Goal: Find specific page/section: Find specific page/section

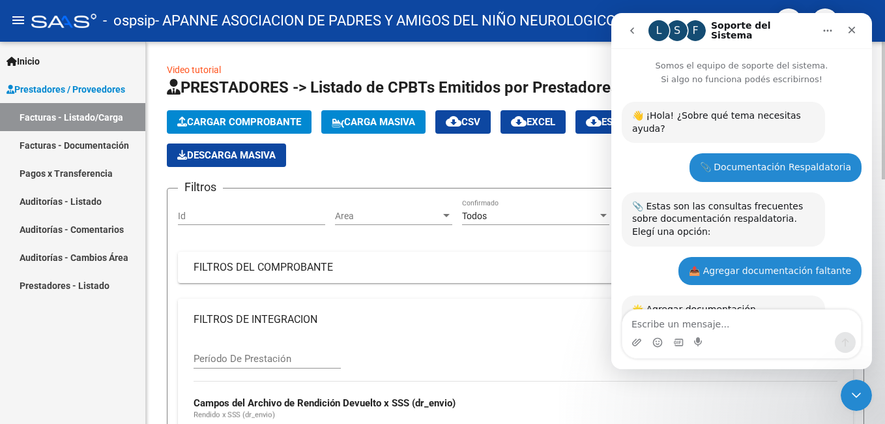
scroll to position [978, 0]
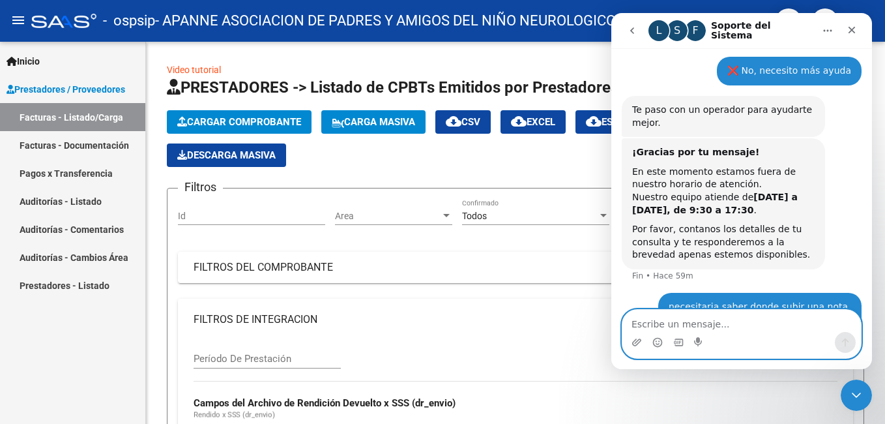
click at [650, 328] on textarea "Escribe un mensaje..." at bounding box center [741, 321] width 238 height 22
click at [656, 322] on textarea "Escribe un mensaje..." at bounding box center [741, 321] width 238 height 22
click at [650, 314] on textarea "Escribe un mensaje..." at bounding box center [741, 321] width 238 height 22
type textarea "hola"
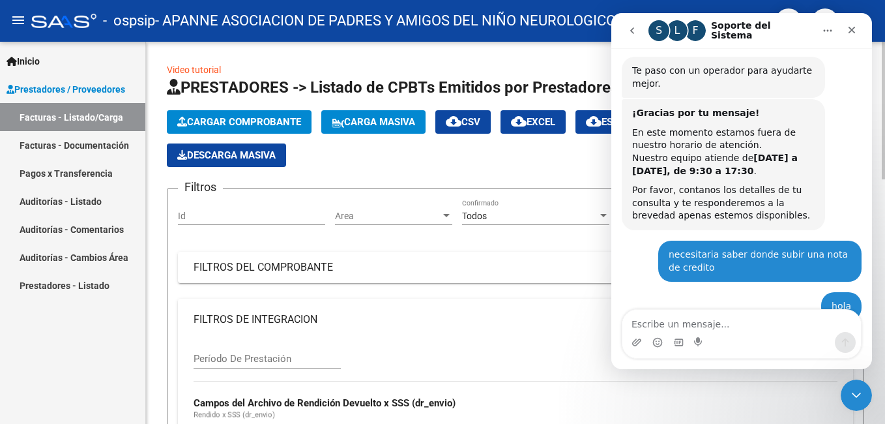
scroll to position [1082, 0]
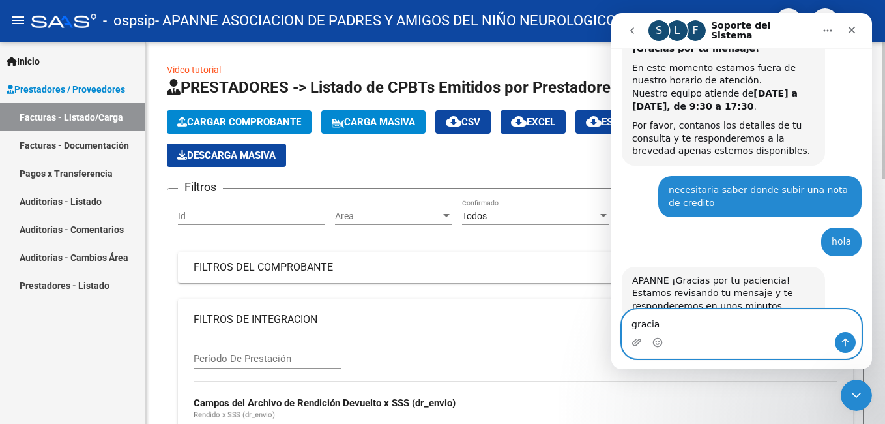
type textarea "gracias"
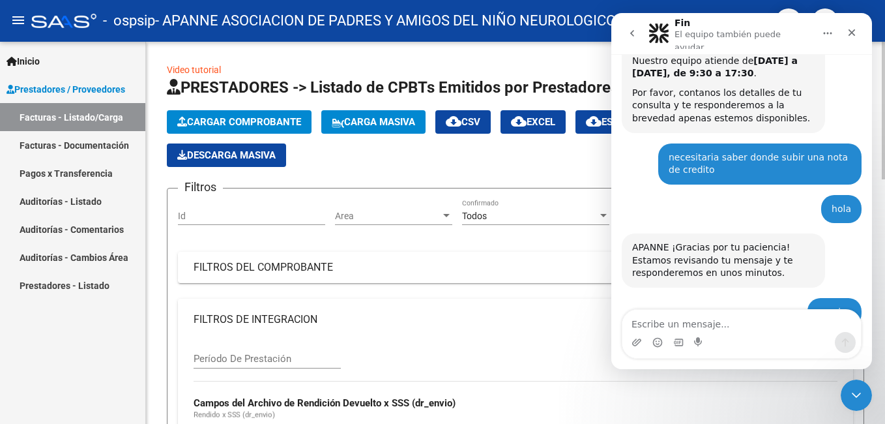
scroll to position [1346, 0]
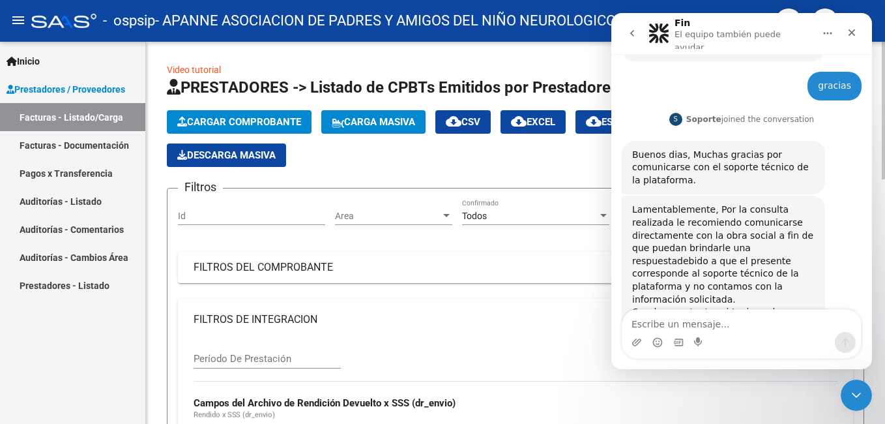
click at [681, 392] on div "Período De Prestación Campos del Archivo de Rendición Devuelto x SSS (dr_envio)…" at bounding box center [516, 429] width 644 height 179
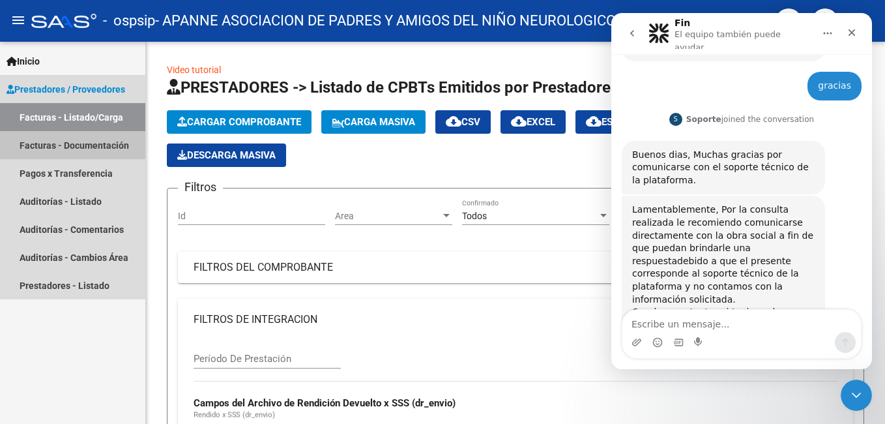
click at [93, 145] on link "Facturas - Documentación" at bounding box center [72, 145] width 145 height 28
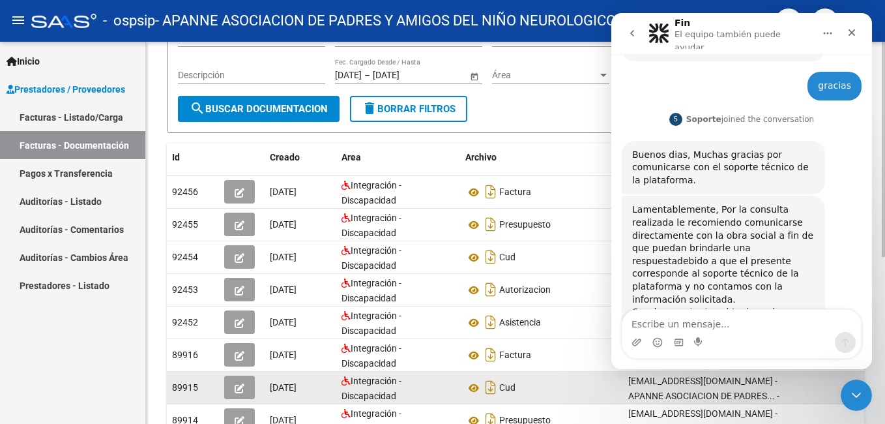
scroll to position [297, 0]
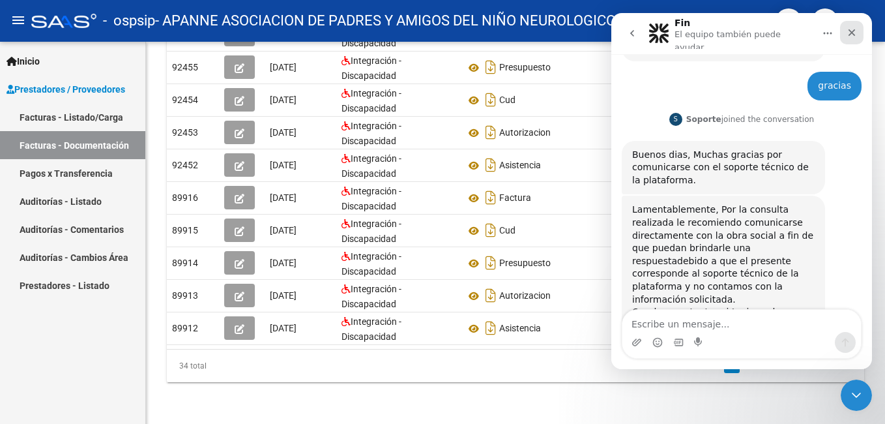
click at [854, 31] on icon "Cerrar" at bounding box center [851, 32] width 10 height 10
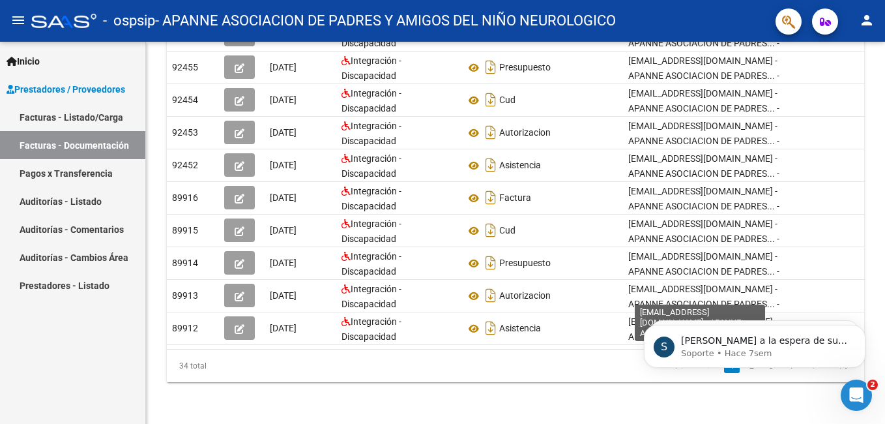
scroll to position [0, 0]
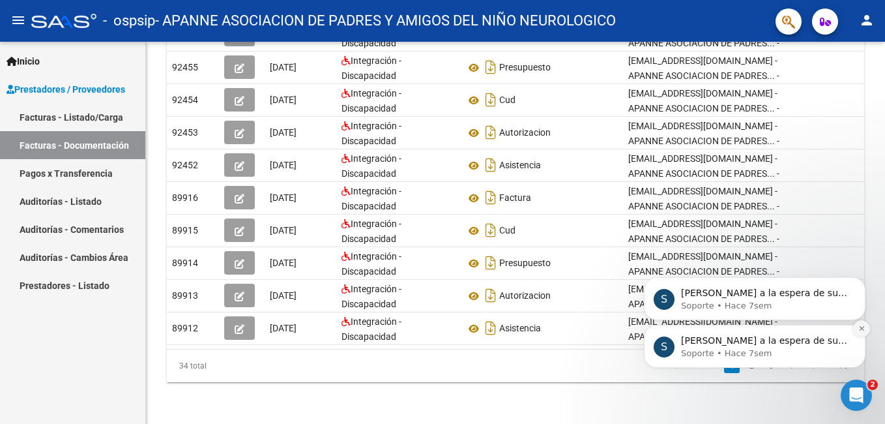
click at [857, 328] on button "Dismiss notification" at bounding box center [861, 328] width 17 height 17
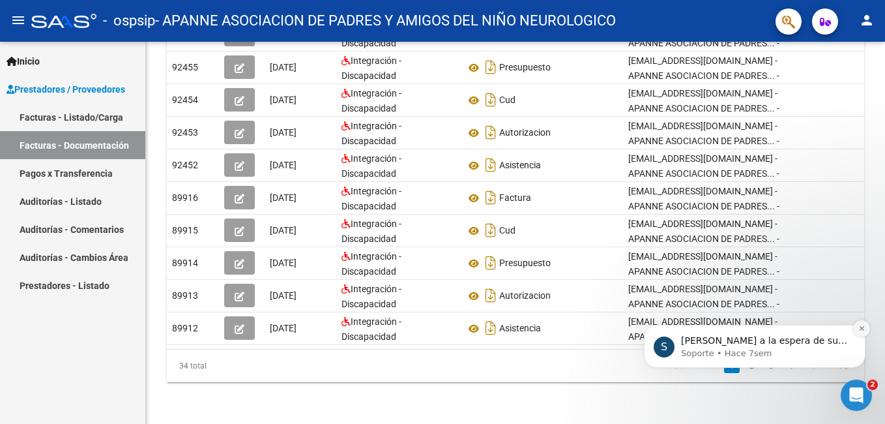
click at [857, 329] on button "Dismiss notification" at bounding box center [861, 328] width 17 height 17
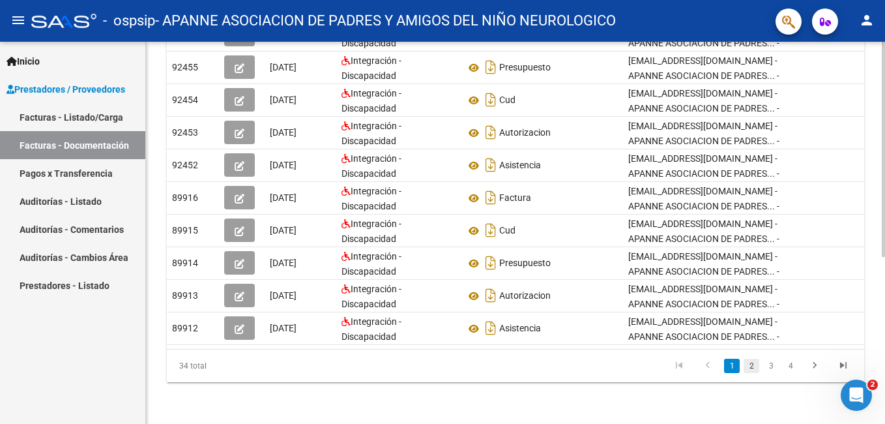
click at [755, 360] on link "2" at bounding box center [752, 365] width 16 height 14
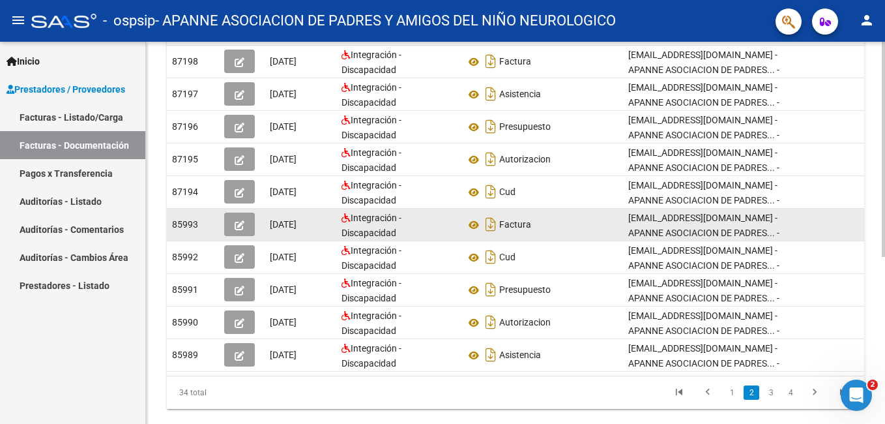
scroll to position [297, 0]
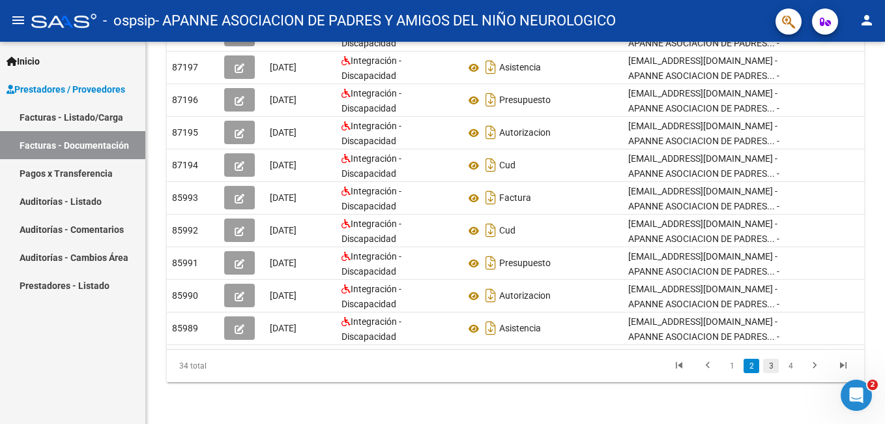
click at [770, 366] on link "3" at bounding box center [771, 365] width 16 height 14
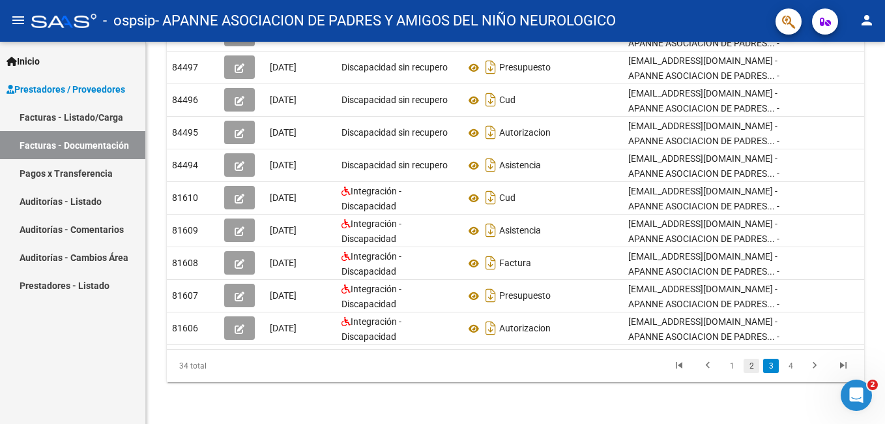
click at [751, 365] on link "2" at bounding box center [752, 365] width 16 height 14
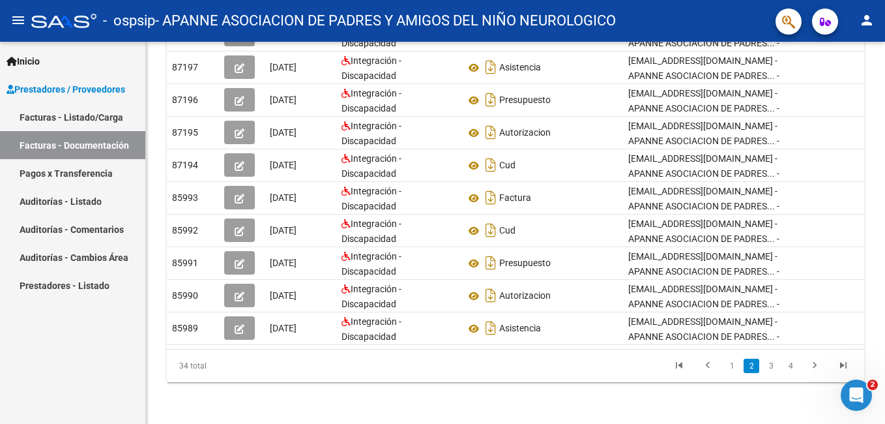
click at [57, 118] on link "Facturas - Listado/Carga" at bounding box center [72, 117] width 145 height 28
